Goal: Find specific page/section: Find specific page/section

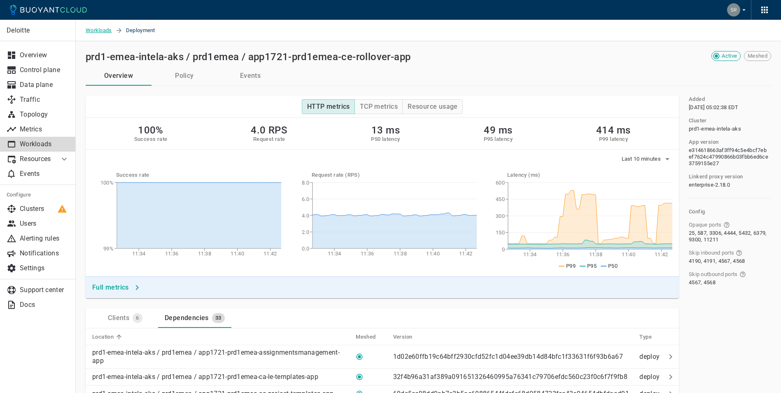
click at [97, 33] on span "Workloads" at bounding box center [101, 30] width 30 height 21
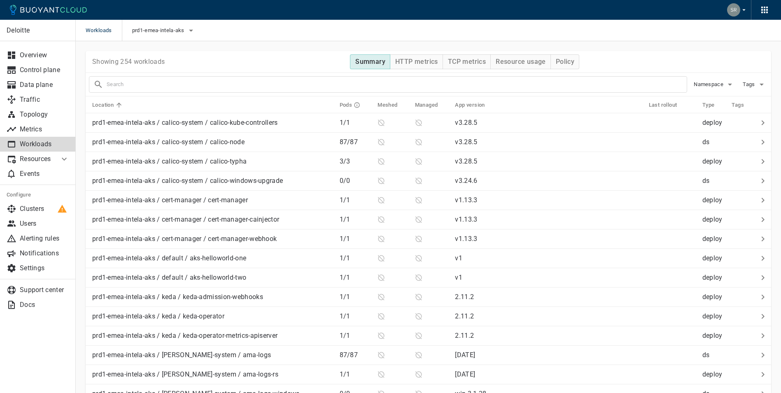
click at [218, 88] on input "text" at bounding box center [397, 85] width 580 height 12
type input "dw-ir"
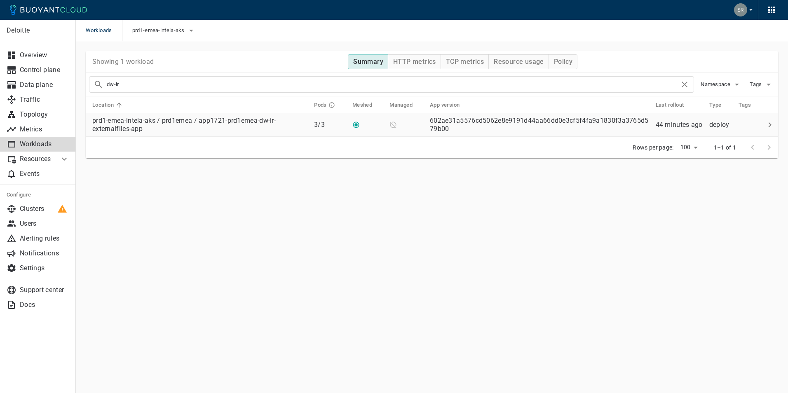
click at [184, 129] on p "prd1-emea-intela-aks / prd1emea / app1721-prd1emea-dw-ir-externalfiles-app" at bounding box center [199, 125] width 215 height 16
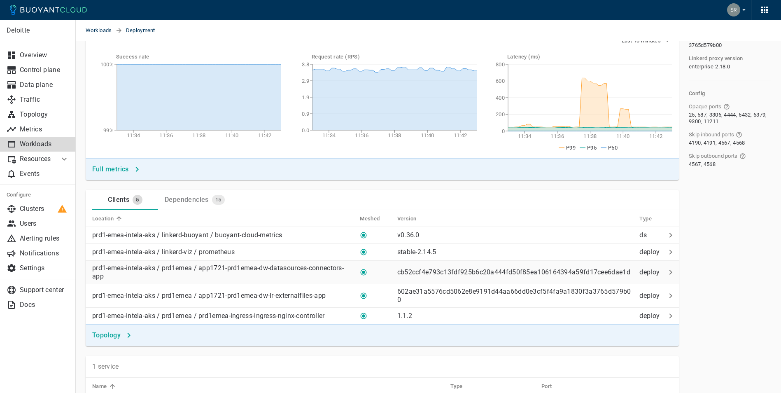
scroll to position [124, 0]
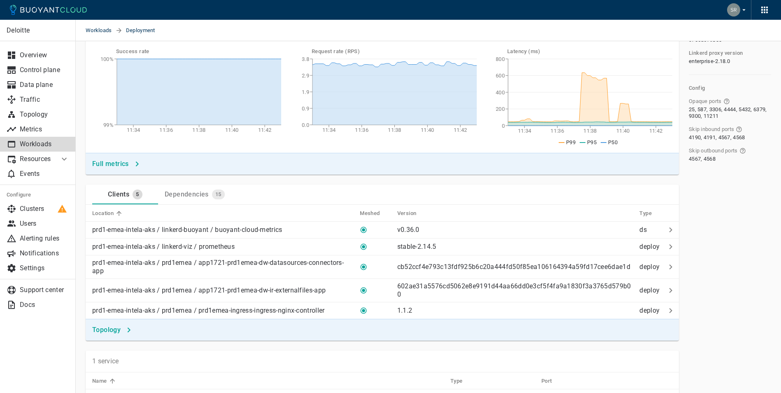
drag, startPoint x: 210, startPoint y: 194, endPoint x: 215, endPoint y: 200, distance: 7.3
click at [210, 194] on div "15" at bounding box center [217, 192] width 16 height 13
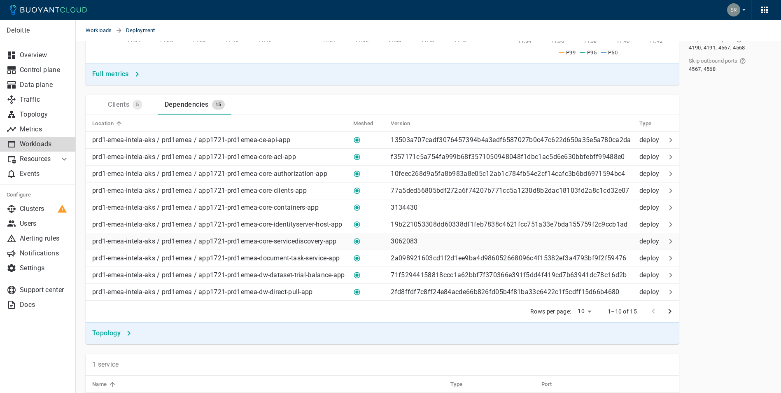
scroll to position [247, 0]
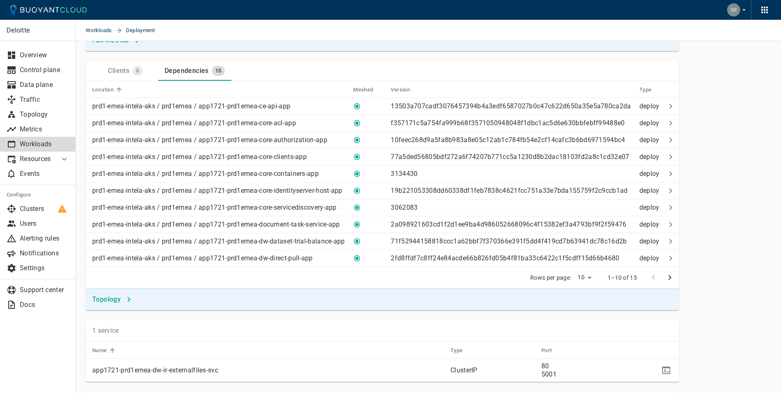
click at [666, 278] on icon "next page" at bounding box center [670, 278] width 10 height 10
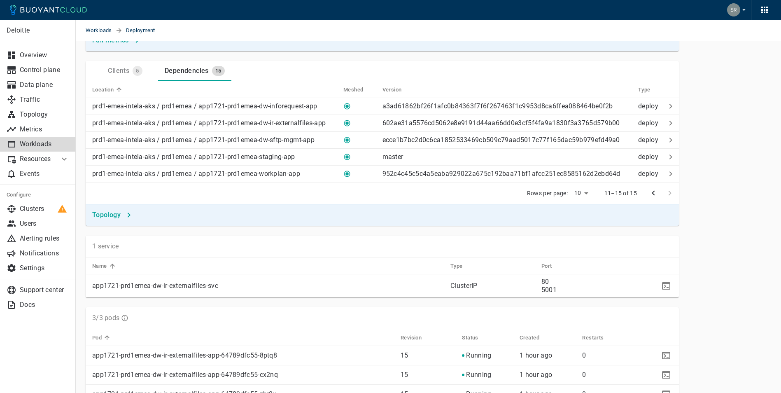
click at [654, 194] on icon "previous page" at bounding box center [653, 193] width 3 height 5
